Goal: Transaction & Acquisition: Download file/media

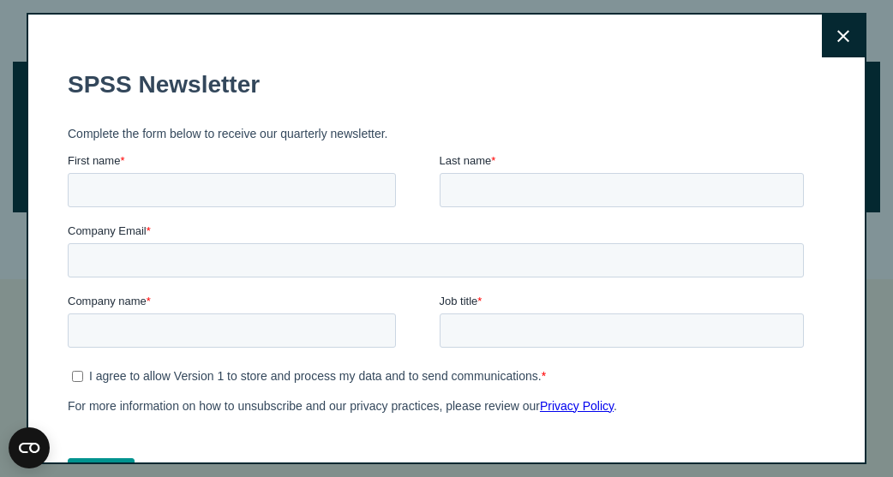
scroll to position [788, 0]
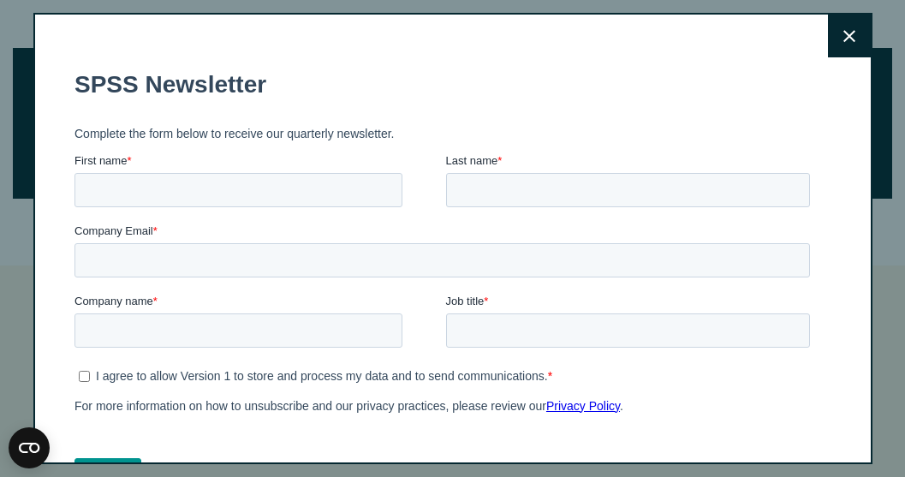
click at [843, 39] on button "Close" at bounding box center [849, 36] width 43 height 43
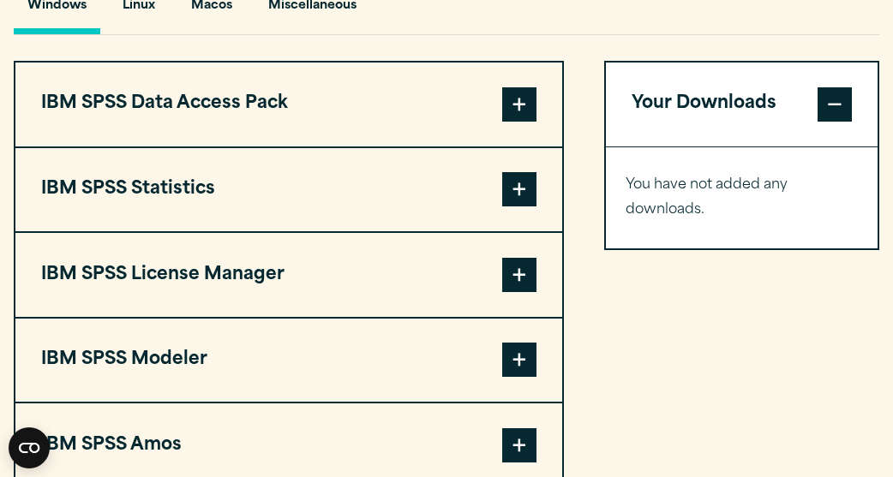
scroll to position [1336, 0]
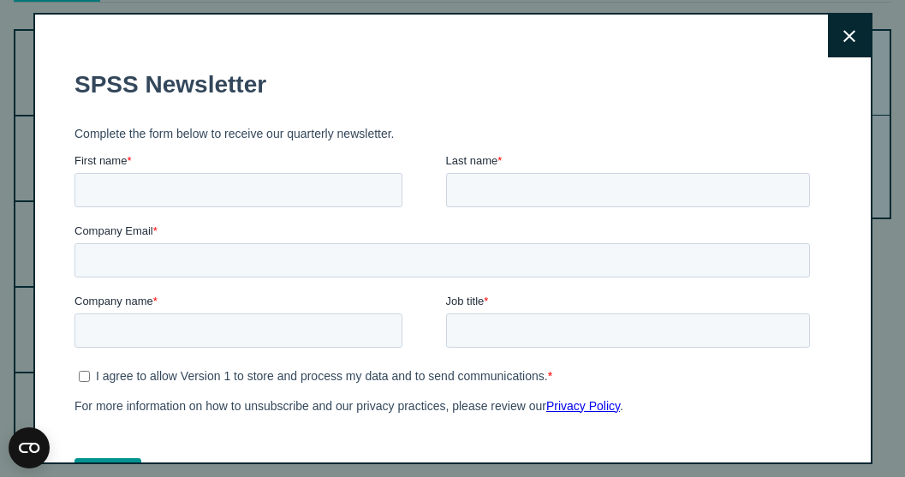
click at [828, 20] on button "Close" at bounding box center [849, 36] width 43 height 43
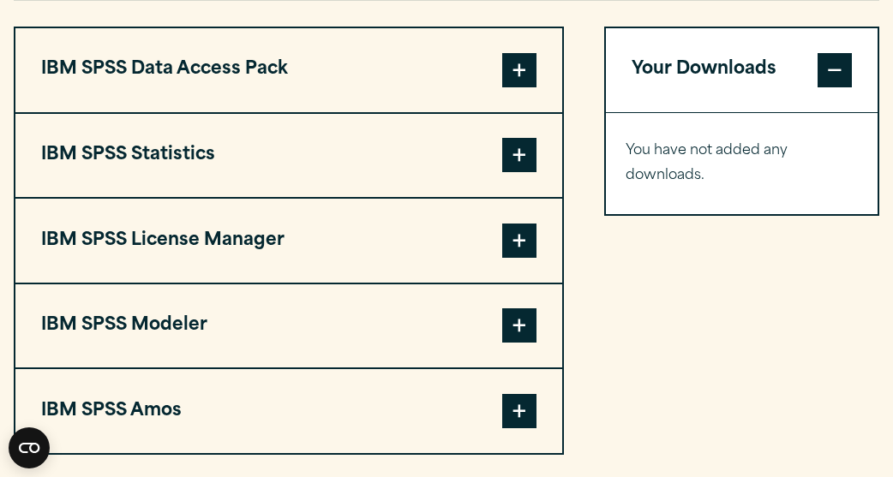
click at [522, 427] on span at bounding box center [519, 411] width 34 height 34
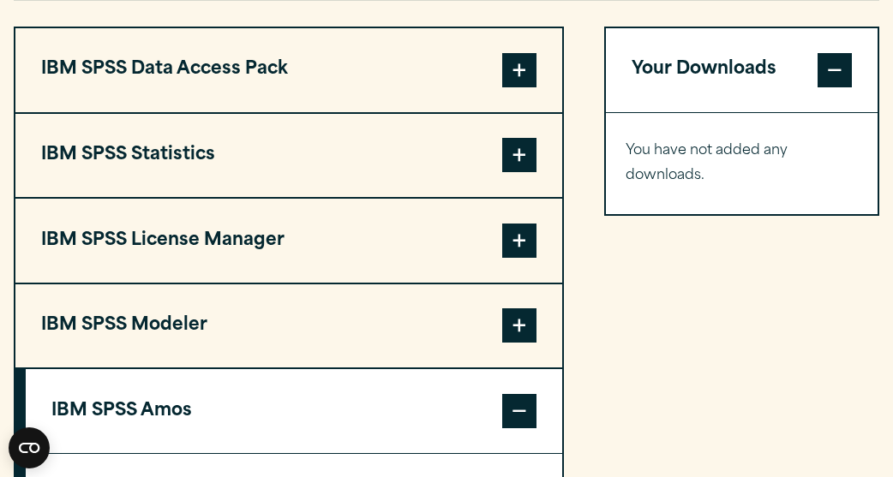
click at [521, 147] on span at bounding box center [519, 155] width 34 height 34
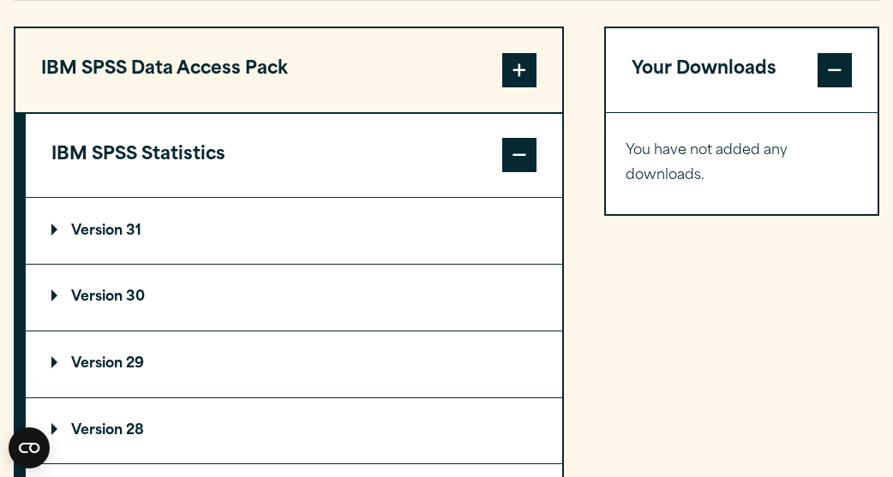
click at [421, 241] on summary "Version 31" at bounding box center [294, 231] width 536 height 66
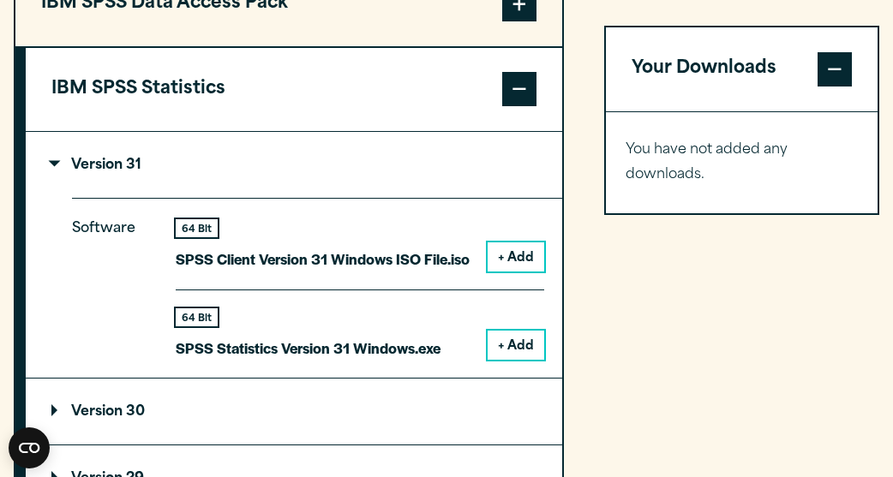
scroll to position [1405, 0]
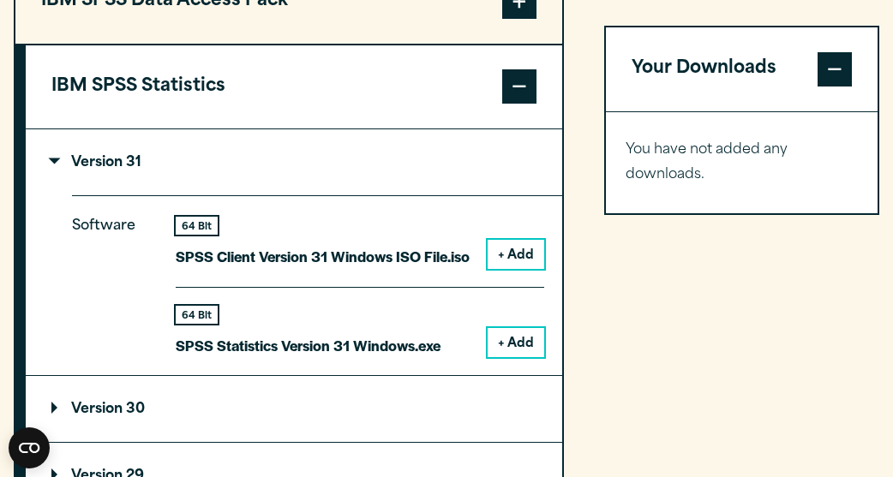
click at [517, 264] on button "+ Add" at bounding box center [515, 254] width 57 height 29
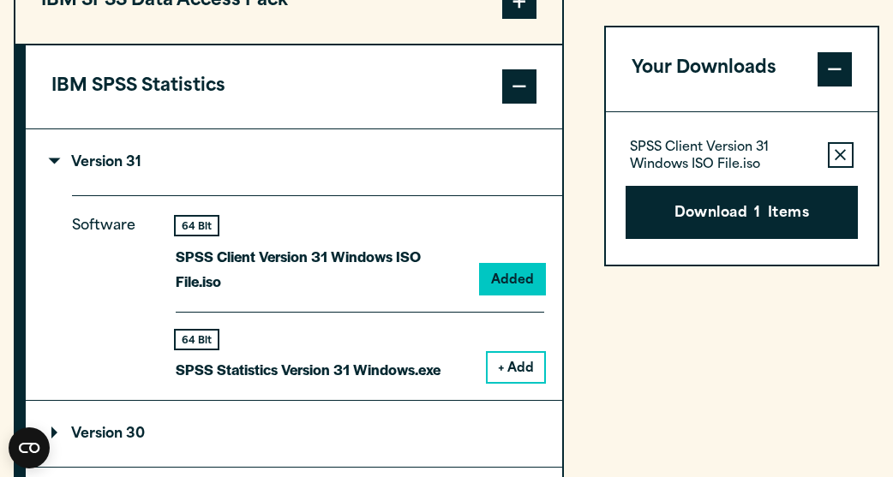
click at [519, 353] on button "+ Add" at bounding box center [515, 367] width 57 height 29
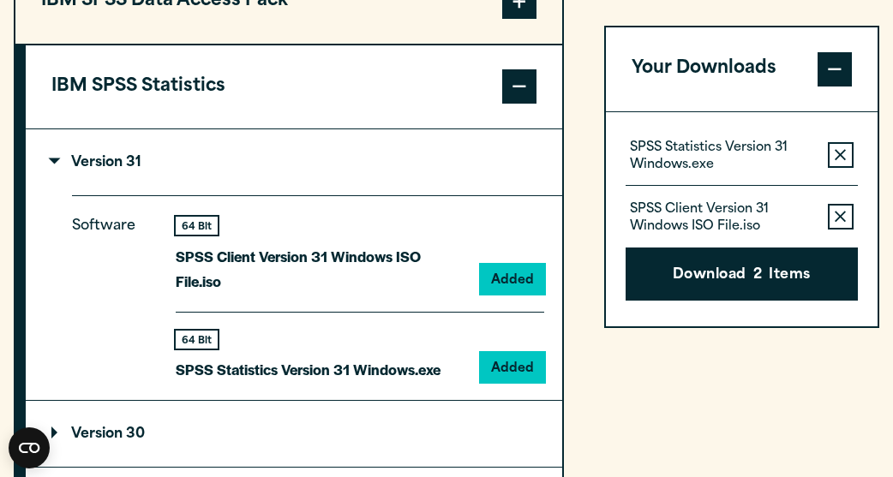
click at [528, 94] on span at bounding box center [519, 86] width 34 height 34
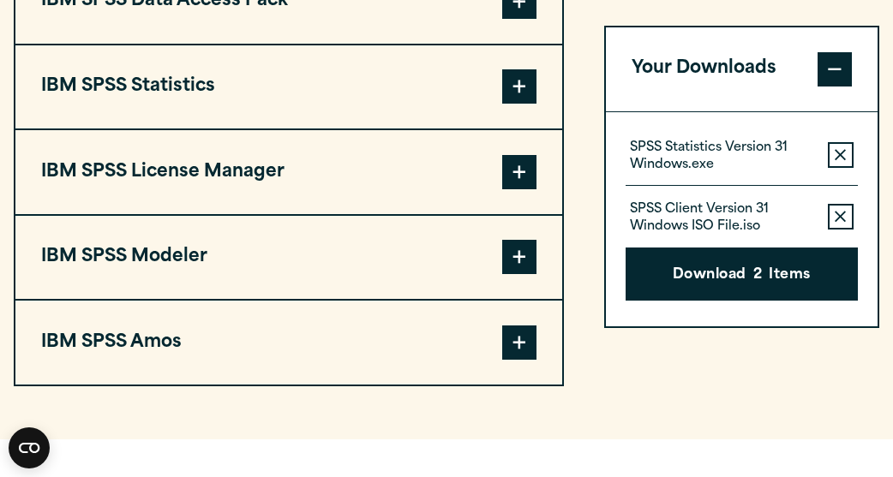
click at [520, 357] on span at bounding box center [519, 343] width 34 height 34
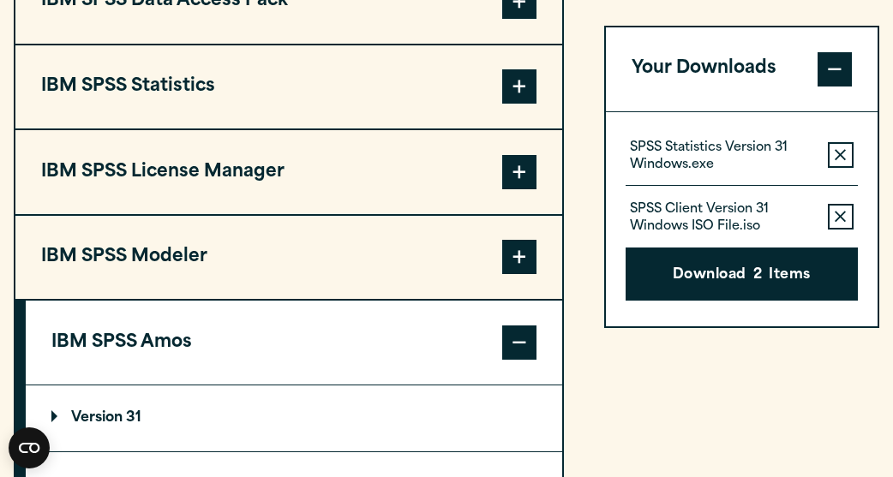
click at [520, 357] on span at bounding box center [519, 343] width 34 height 34
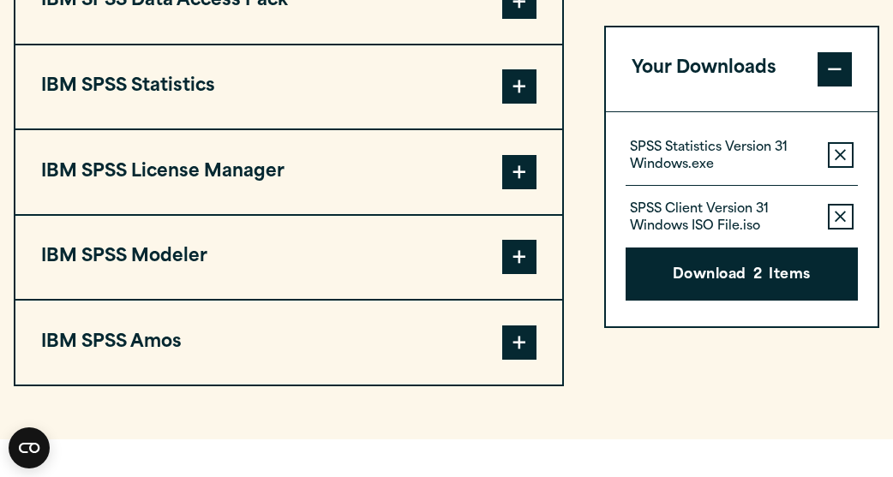
click at [510, 340] on span at bounding box center [519, 343] width 34 height 34
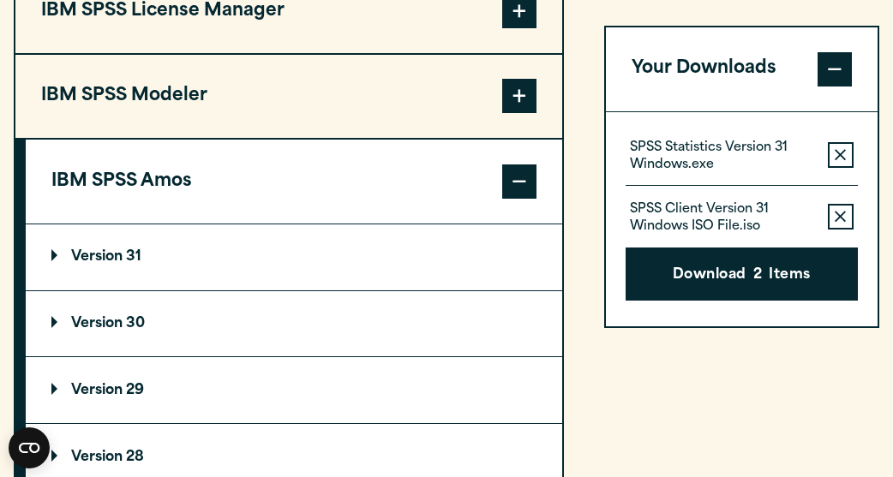
scroll to position [1576, 0]
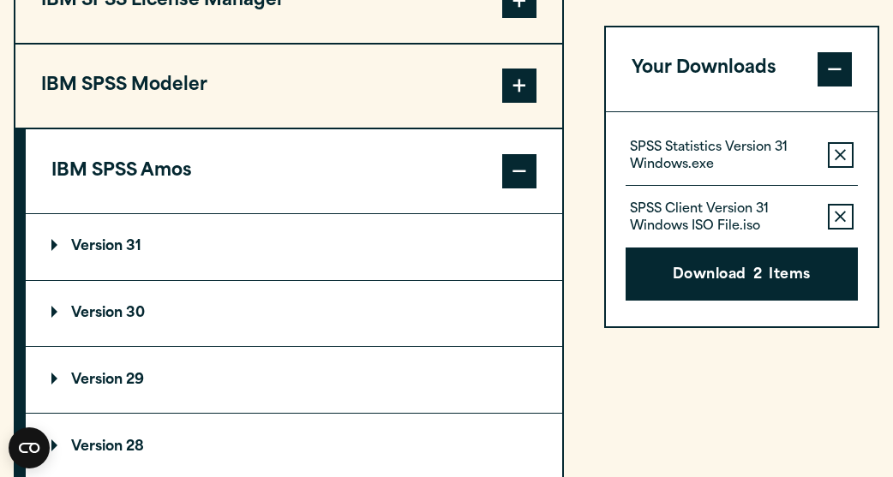
click at [495, 250] on summary "Version 31" at bounding box center [294, 247] width 536 height 66
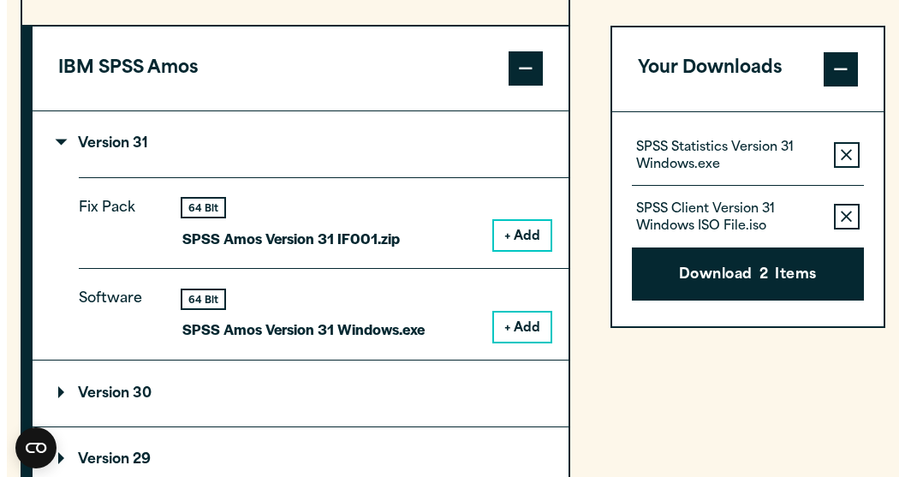
scroll to position [1713, 0]
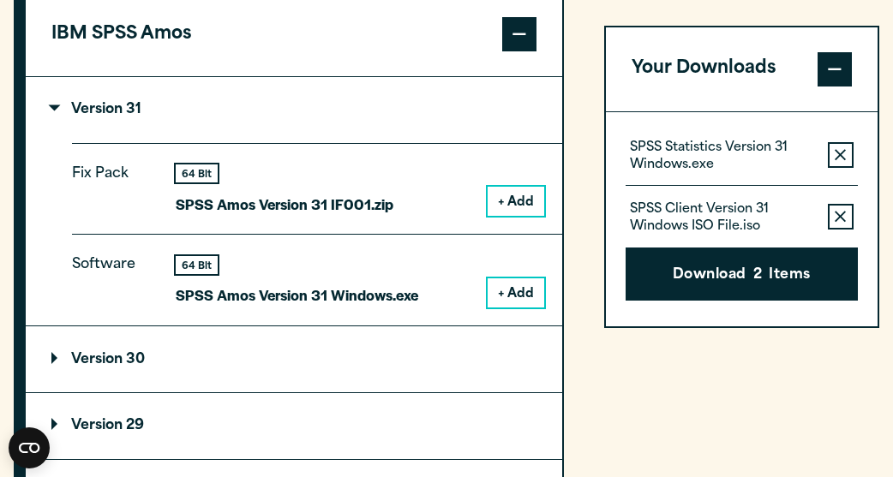
click at [507, 207] on button "+ Add" at bounding box center [515, 201] width 57 height 29
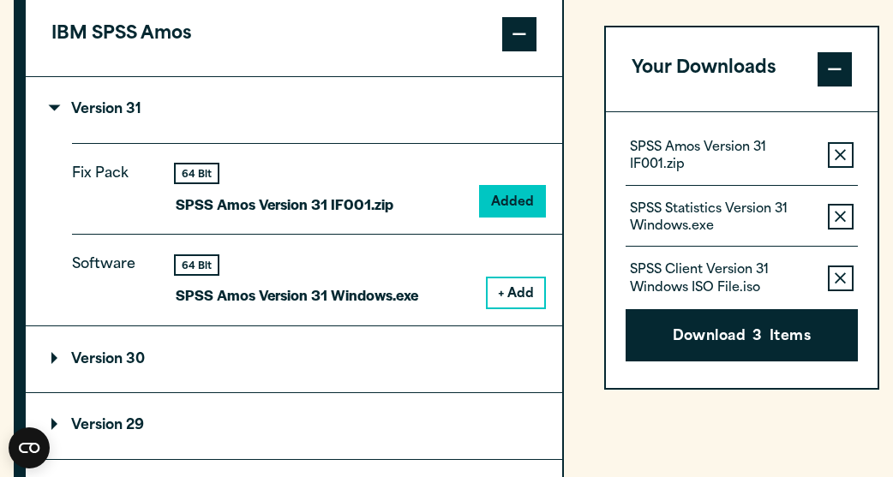
click at [517, 290] on button "+ Add" at bounding box center [515, 292] width 57 height 29
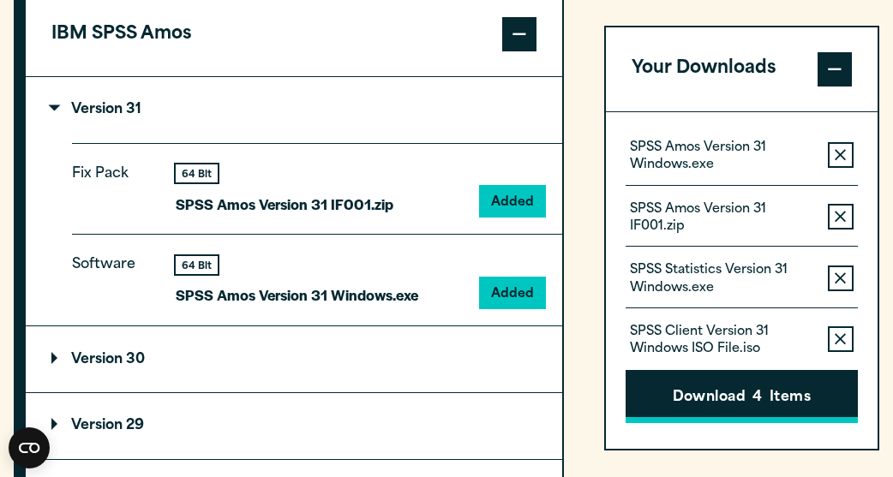
click at [683, 401] on button "Download 4 Items" at bounding box center [741, 397] width 232 height 53
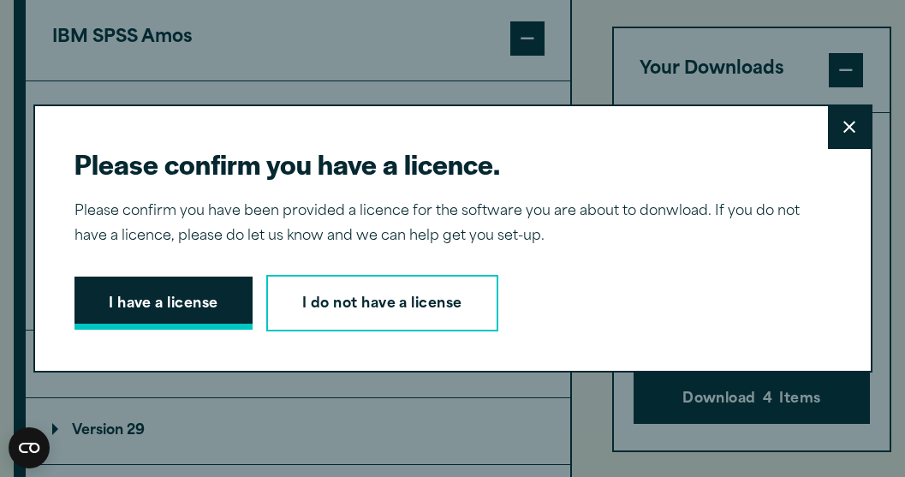
click at [213, 311] on button "I have a license" at bounding box center [164, 303] width 178 height 53
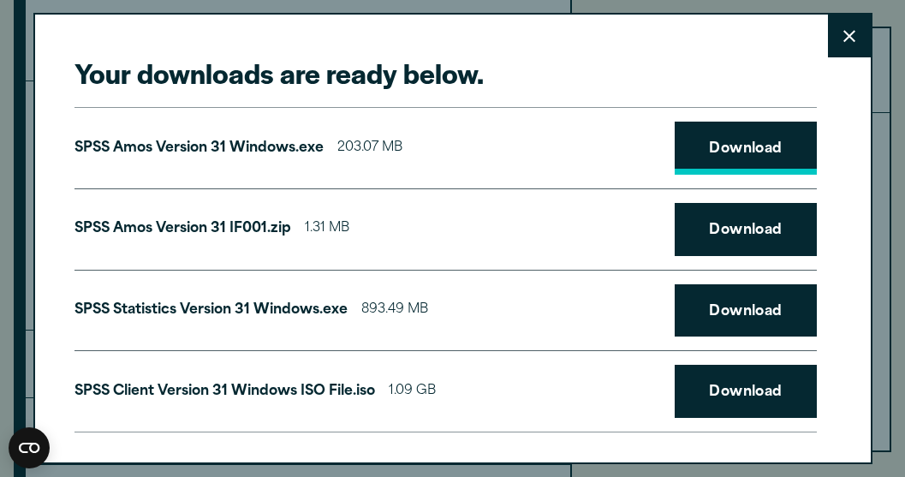
click at [722, 131] on link "Download" at bounding box center [746, 148] width 142 height 53
click at [688, 302] on link "Download" at bounding box center [746, 310] width 142 height 53
click at [713, 235] on link "Download" at bounding box center [746, 229] width 142 height 53
click at [715, 384] on link "Download" at bounding box center [746, 391] width 142 height 53
click at [753, 69] on h2 "Your downloads are ready below." at bounding box center [446, 73] width 743 height 36
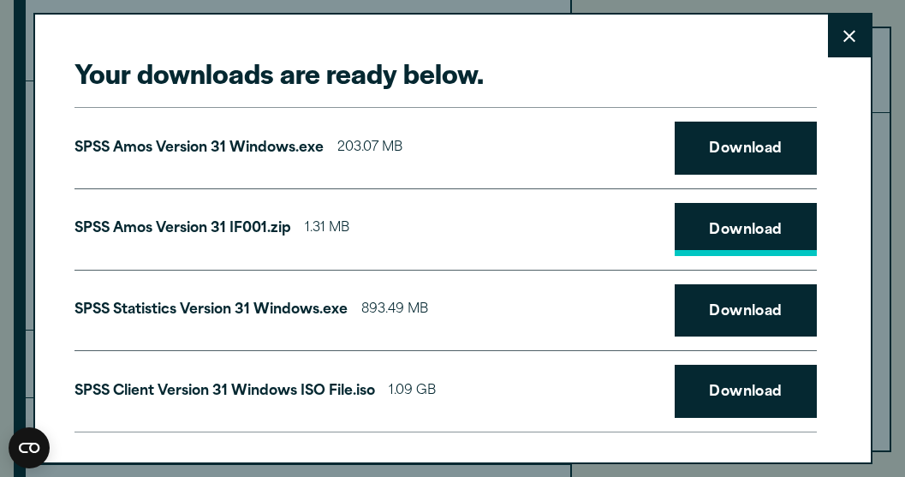
click at [691, 223] on link "Download" at bounding box center [746, 229] width 142 height 53
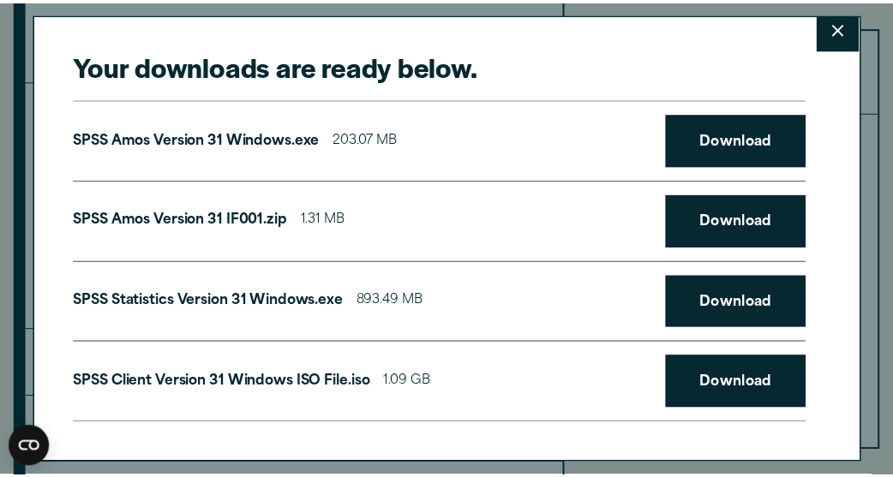
scroll to position [9, 0]
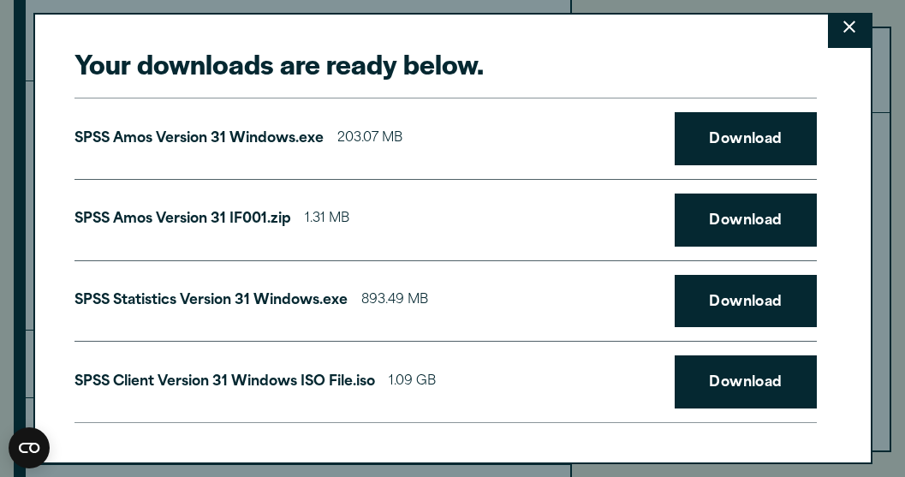
click at [840, 18] on button "Close" at bounding box center [849, 26] width 43 height 43
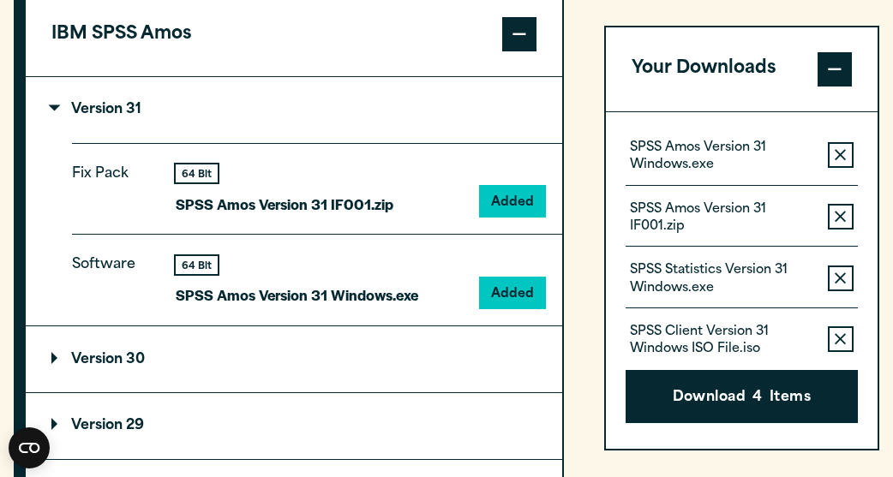
click at [520, 51] on span at bounding box center [519, 34] width 34 height 34
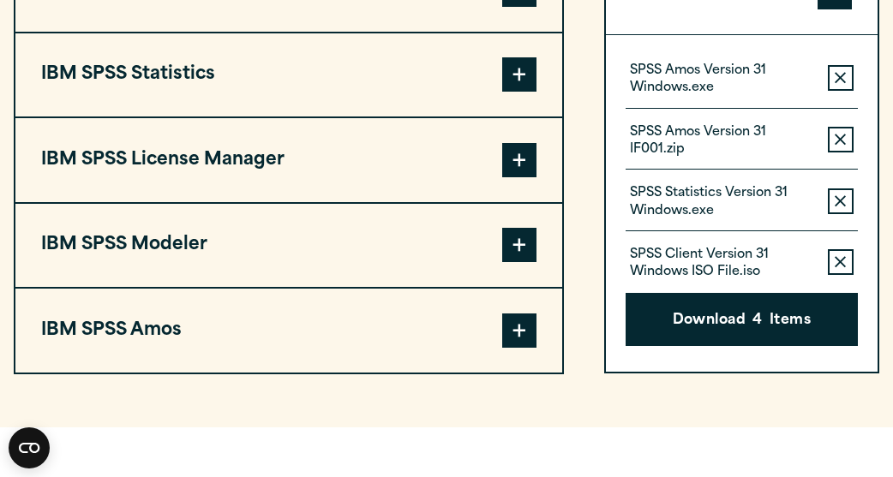
scroll to position [1383, 0]
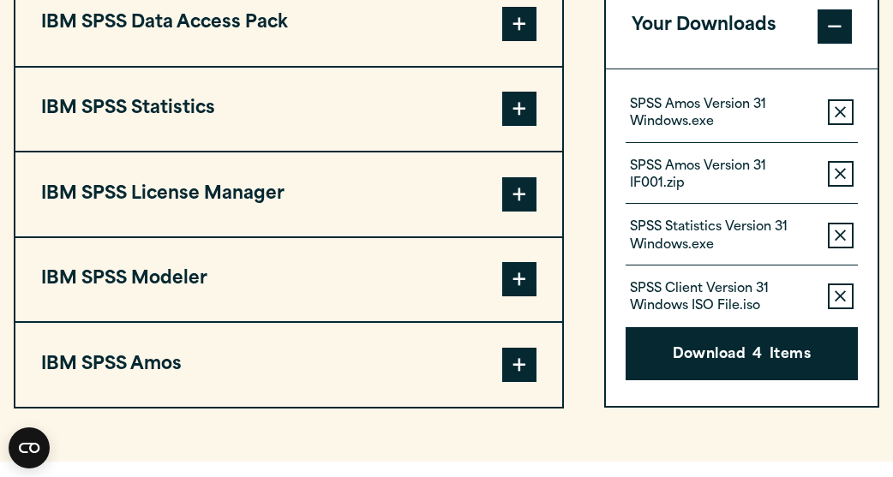
click at [759, 240] on p "SPSS Statistics Version 31 Windows.exe" at bounding box center [722, 237] width 184 height 34
click at [701, 242] on p "SPSS Statistics Version 31 Windows.exe" at bounding box center [722, 237] width 184 height 34
click at [781, 352] on button "Download 4 Items" at bounding box center [741, 354] width 232 height 53
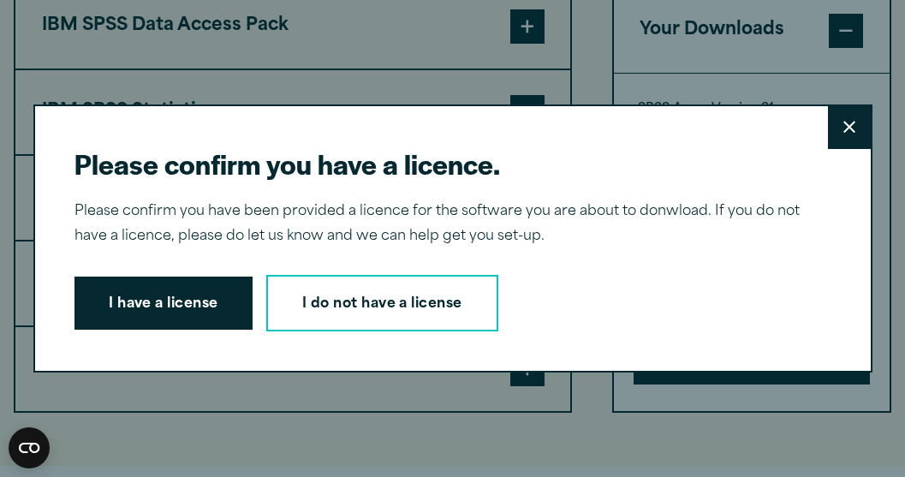
click at [848, 117] on button "Close" at bounding box center [849, 127] width 43 height 43
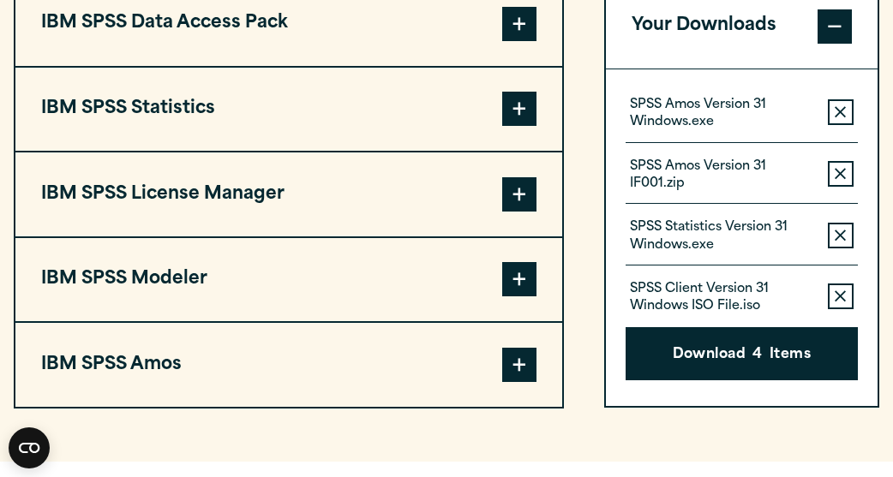
click at [841, 301] on icon "button" at bounding box center [839, 296] width 11 height 11
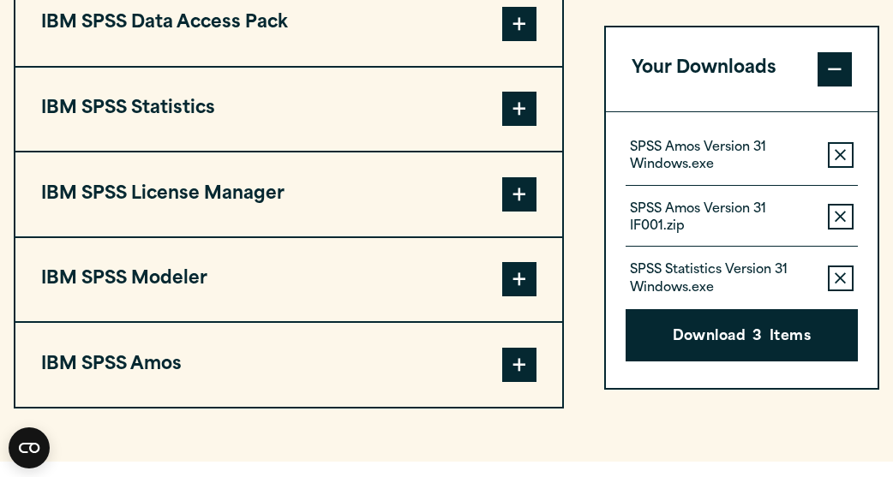
click at [834, 218] on button "Remove this item from your software download list" at bounding box center [841, 217] width 26 height 26
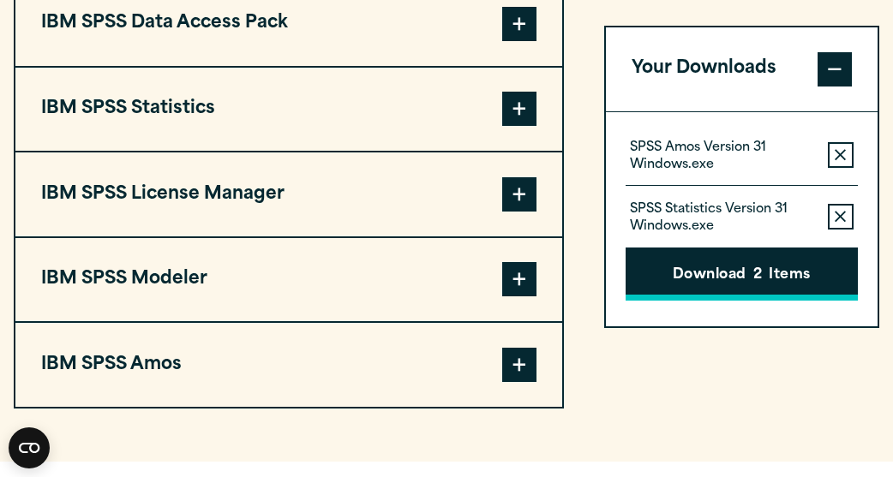
click at [789, 278] on button "Download 2 Items" at bounding box center [741, 274] width 232 height 53
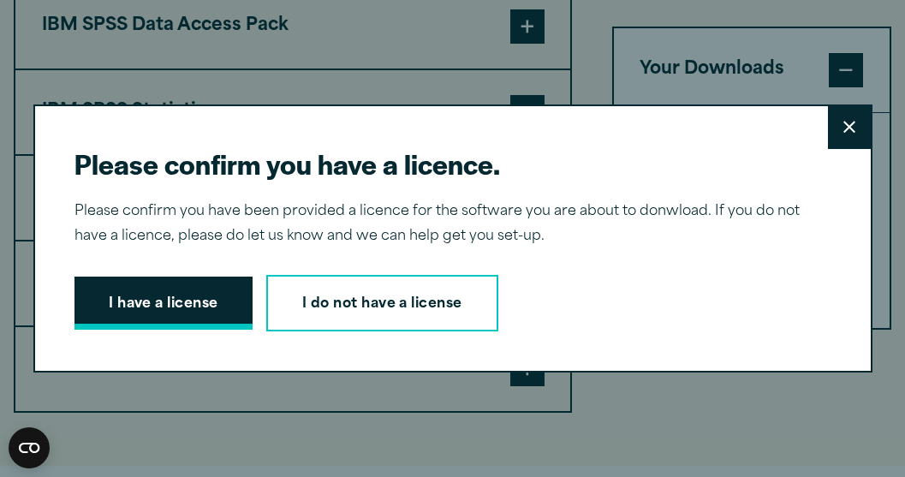
click at [217, 313] on button "I have a license" at bounding box center [164, 303] width 178 height 53
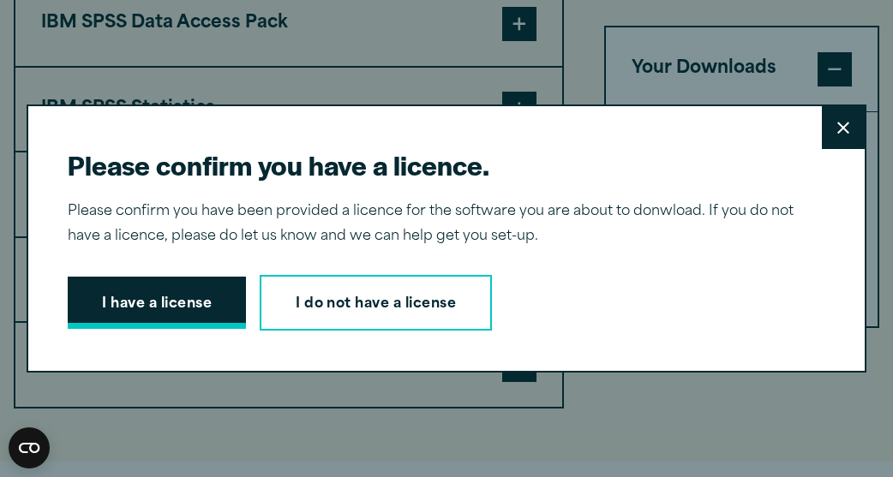
scroll to position [0, 0]
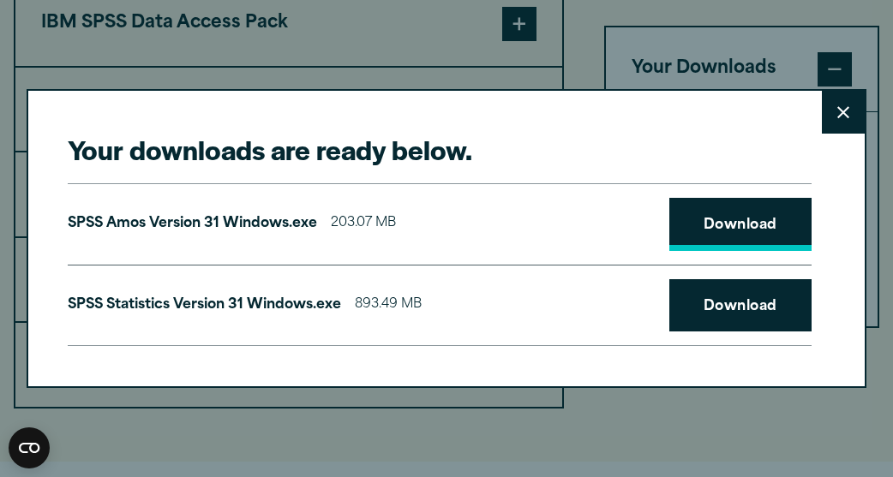
click at [753, 221] on link "Download" at bounding box center [740, 224] width 142 height 53
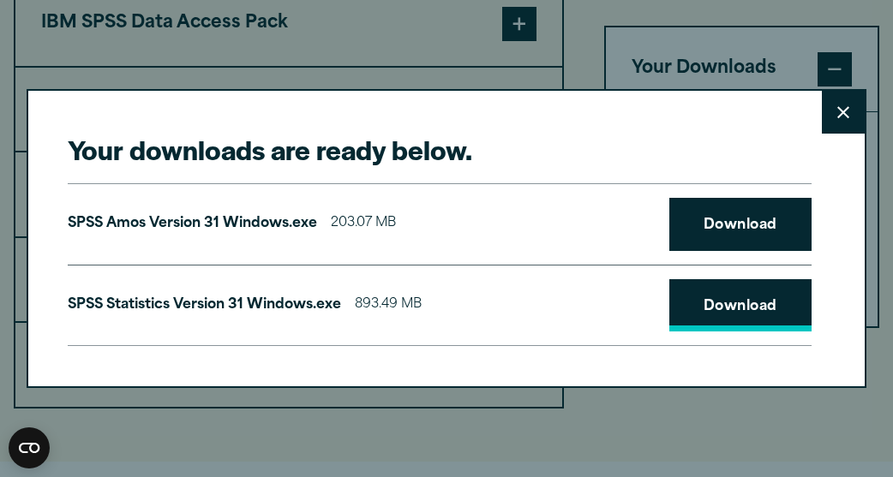
click at [751, 314] on link "Download" at bounding box center [740, 305] width 142 height 53
click at [844, 110] on icon at bounding box center [843, 112] width 12 height 13
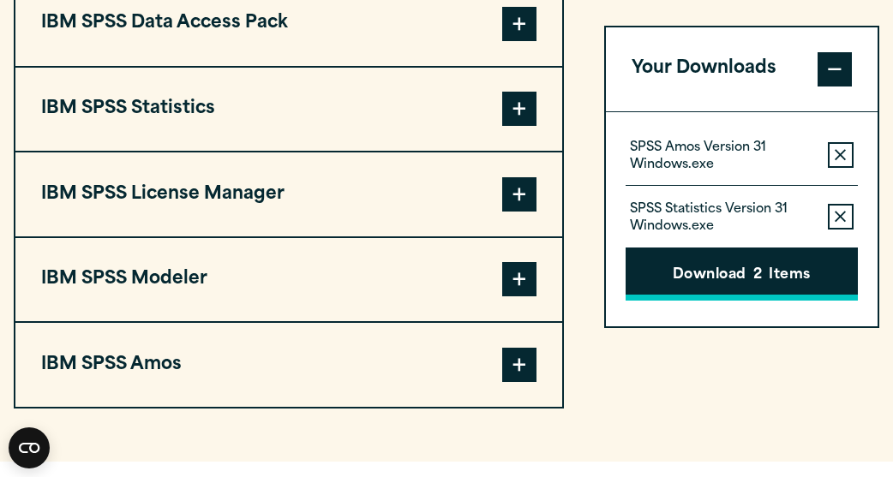
click at [840, 251] on button "Download 2 Items" at bounding box center [741, 274] width 232 height 53
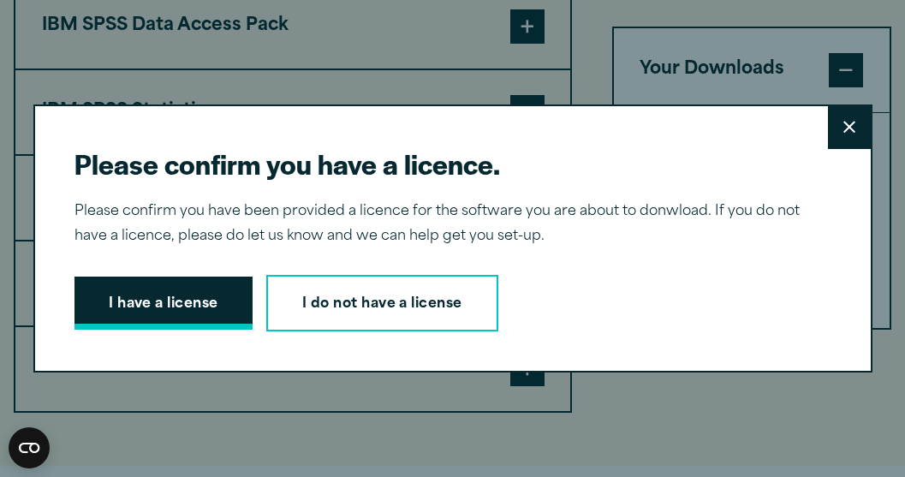
click at [188, 292] on button "I have a license" at bounding box center [164, 303] width 178 height 53
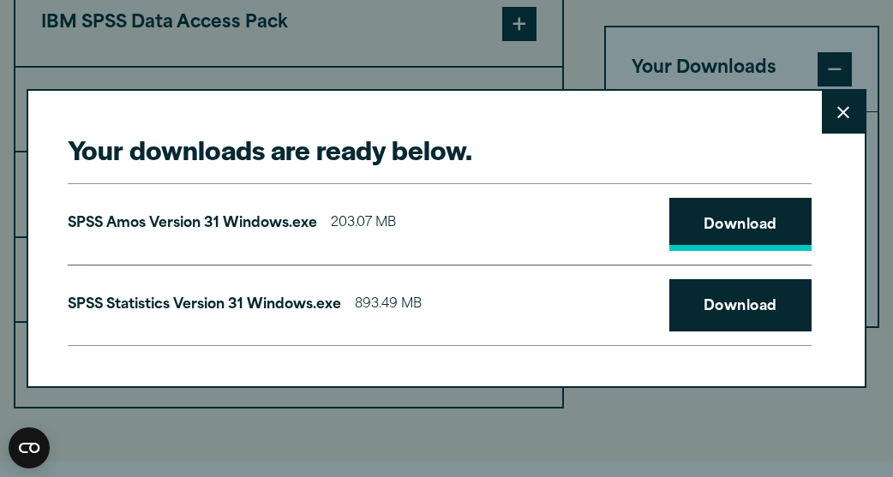
click at [742, 227] on link "Download" at bounding box center [740, 224] width 142 height 53
click at [791, 421] on div "Your downloads are ready below. Close SPSS [PERSON_NAME] Version 31 Windows.exe…" at bounding box center [446, 238] width 893 height 477
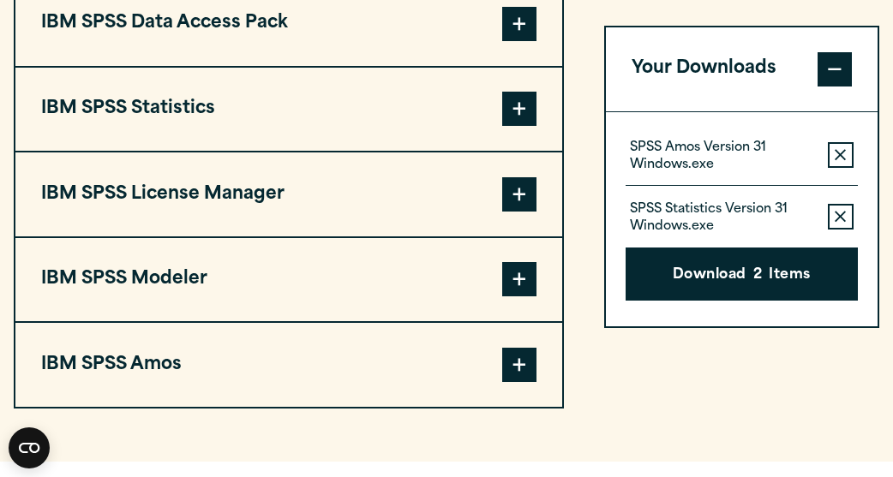
click at [834, 70] on span at bounding box center [834, 69] width 34 height 34
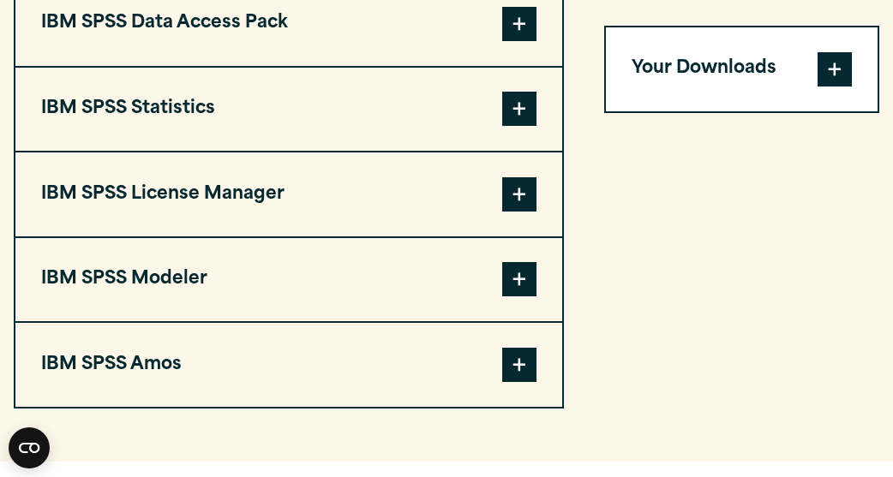
click at [834, 70] on span at bounding box center [834, 69] width 34 height 34
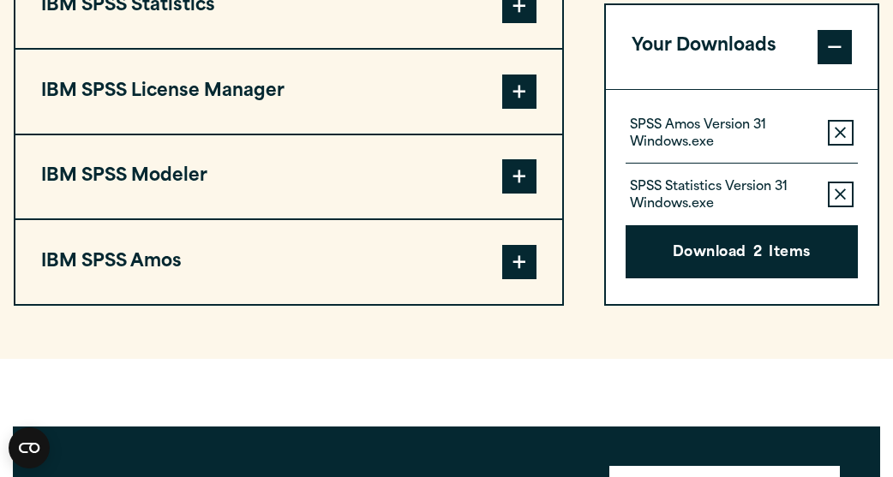
scroll to position [1451, 0]
